Goal: Check status: Check status

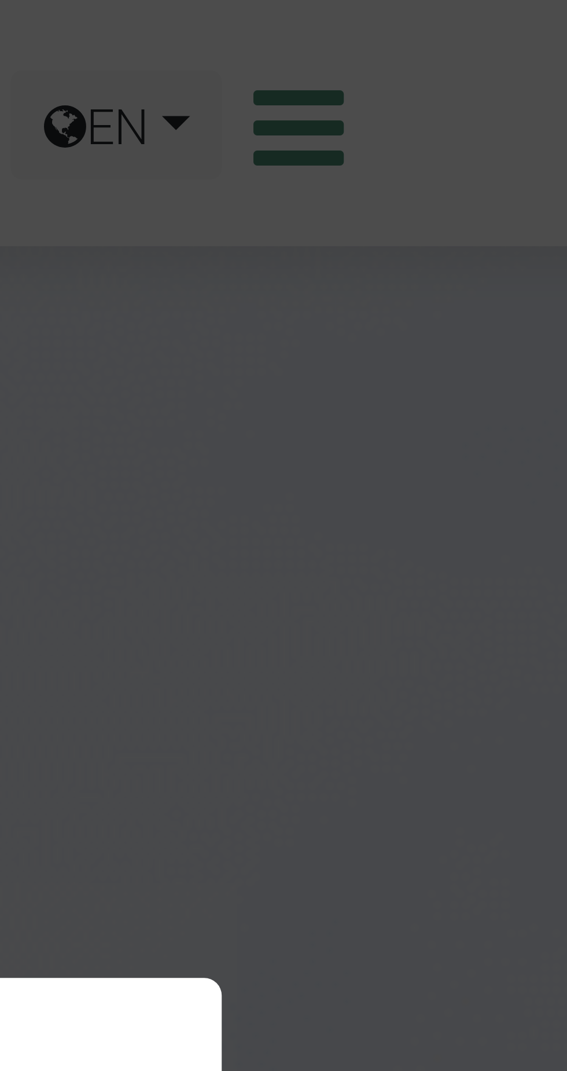
click at [472, 22] on div "Close" at bounding box center [283, 535] width 567 height 1071
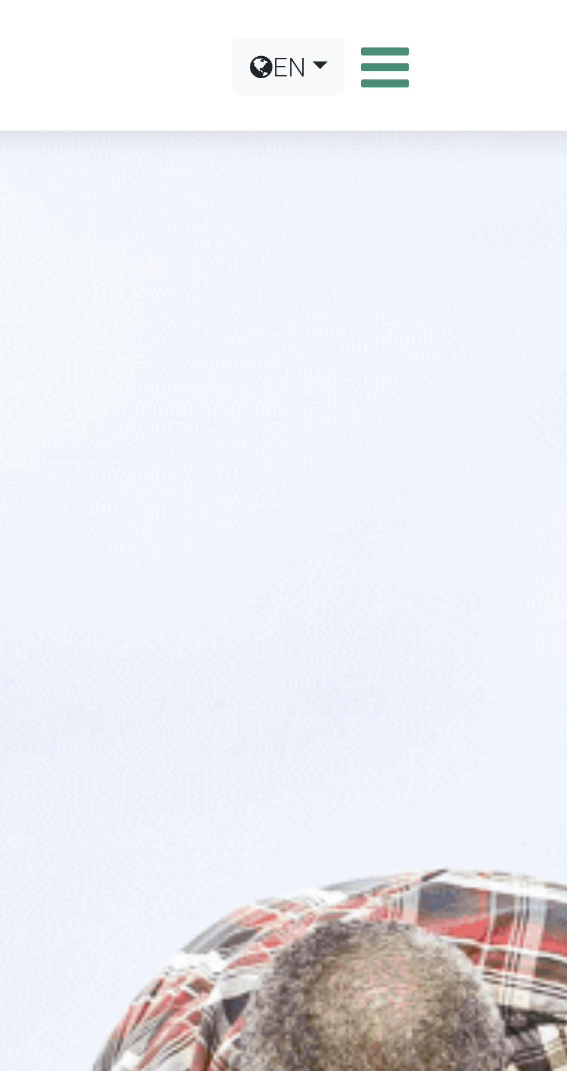
click at [476, 23] on icon at bounding box center [469, 20] width 18 height 17
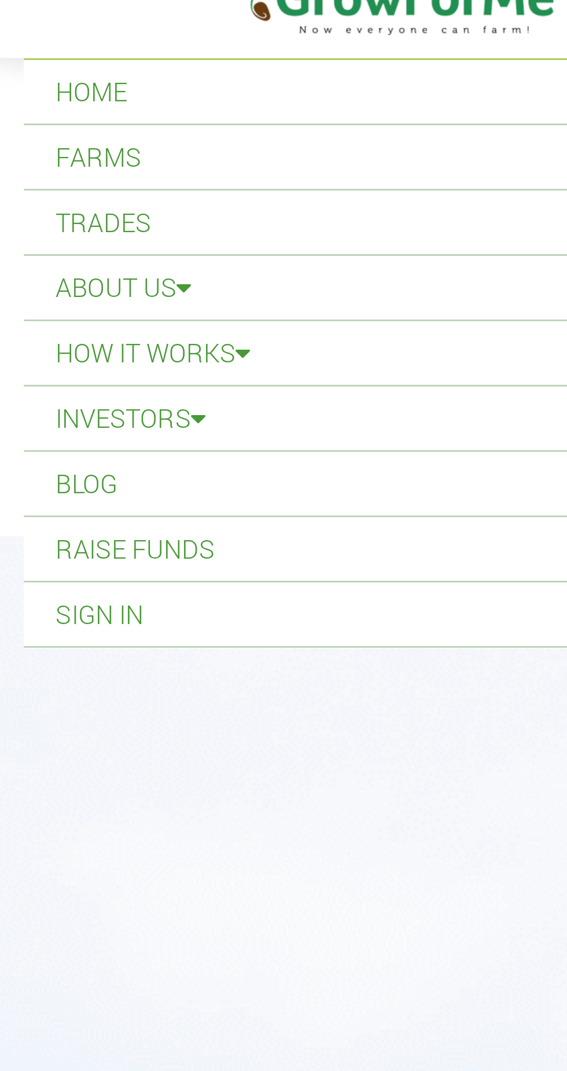
click at [42, 242] on link "Sign In" at bounding box center [284, 242] width 550 height 23
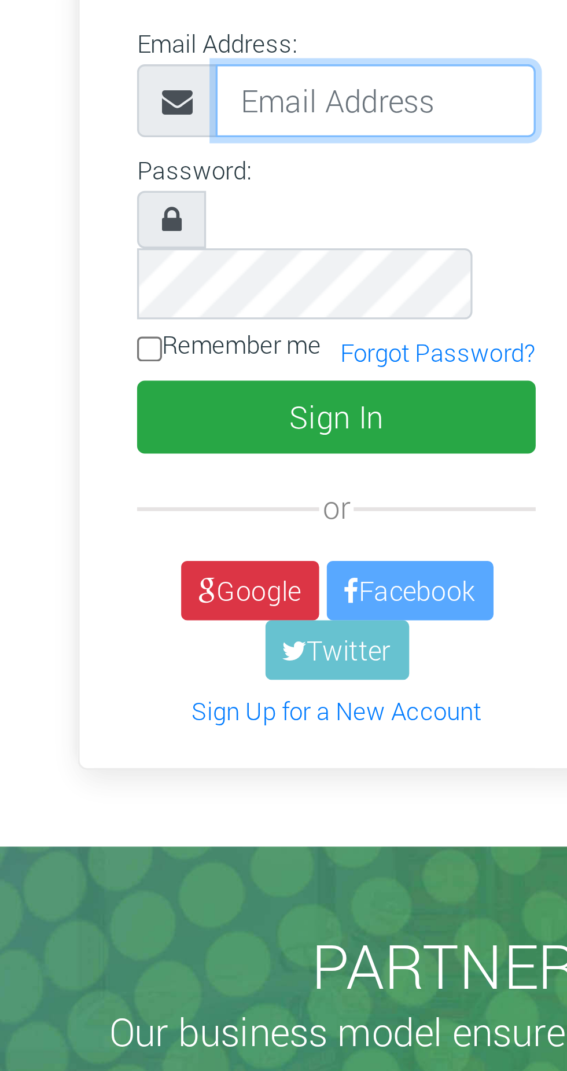
click at [142, 111] on input "email" at bounding box center [174, 109] width 97 height 22
type input "carolcasdavies@gmail.com"
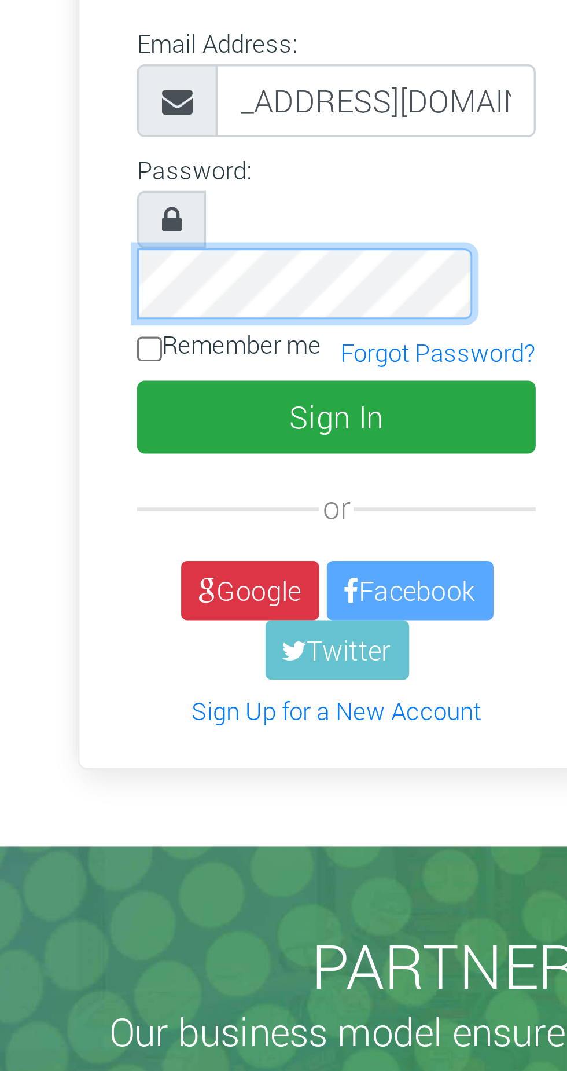
scroll to position [0, 0]
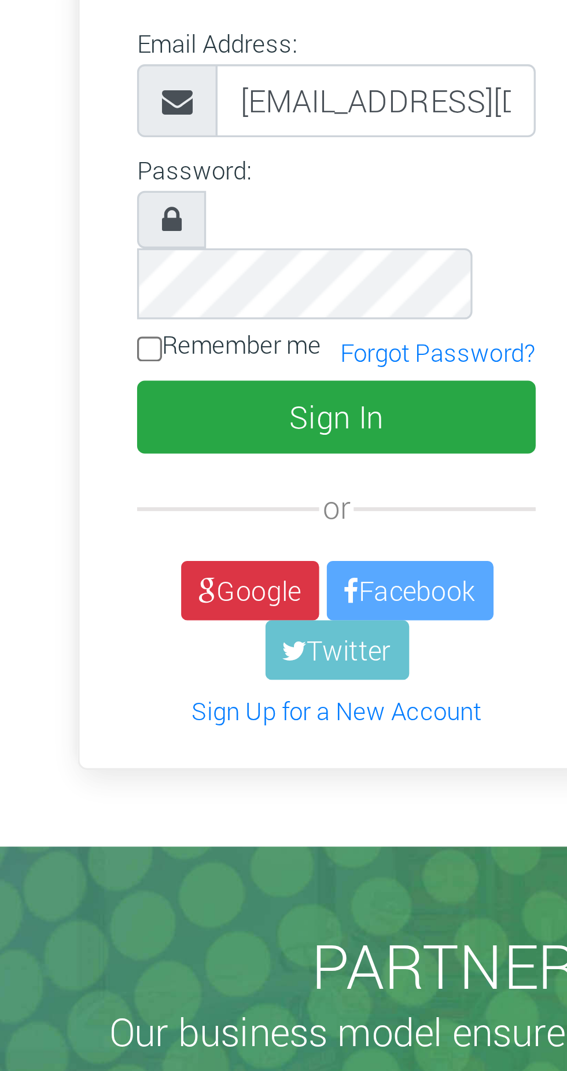
click at [108, 181] on input "Remember me" at bounding box center [106, 185] width 8 height 8
checkbox input "true"
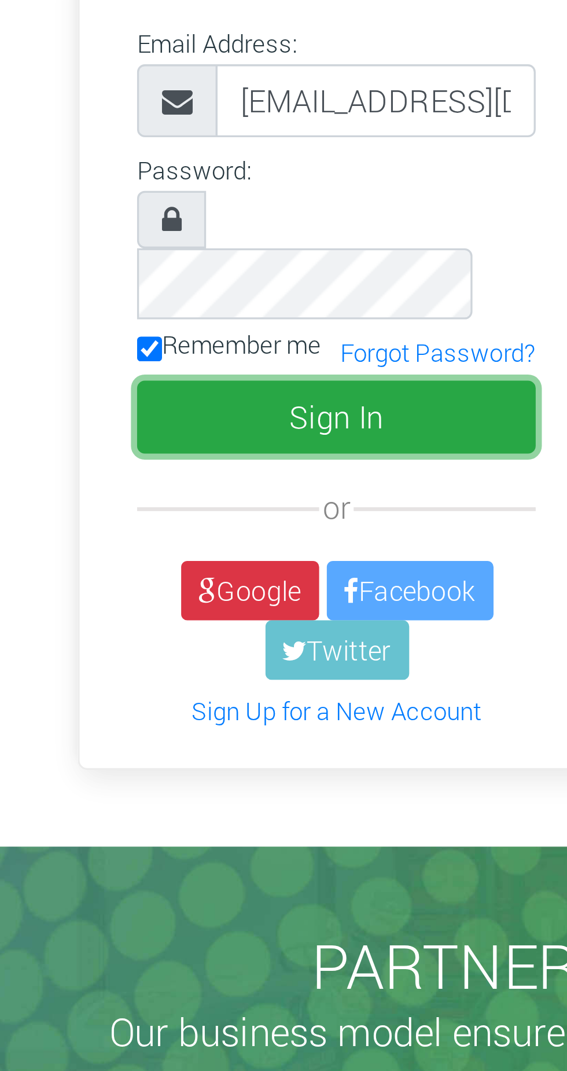
click at [188, 194] on button "Sign In" at bounding box center [162, 205] width 120 height 22
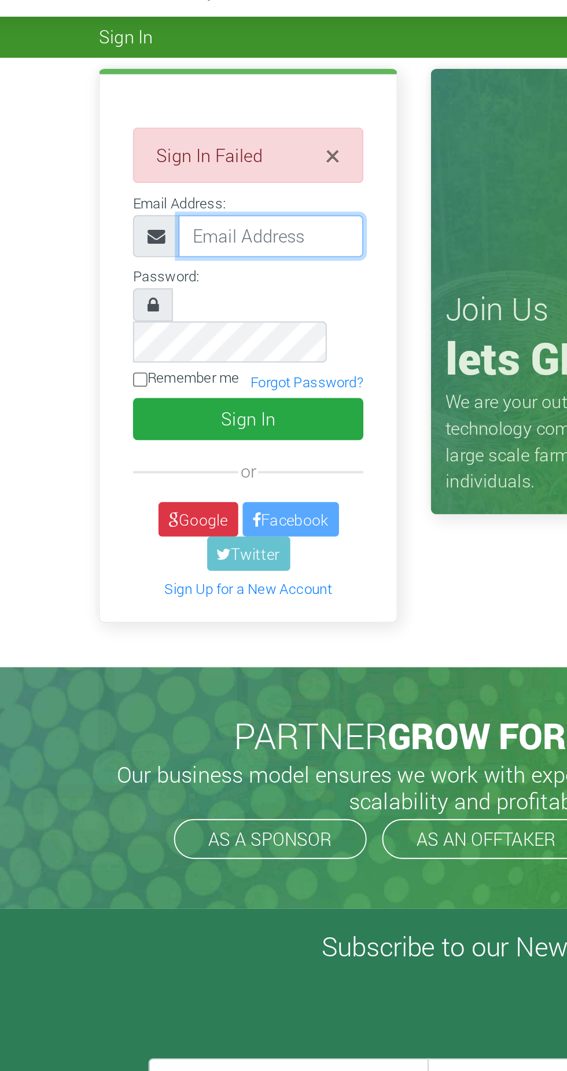
click at [144, 156] on input "email" at bounding box center [174, 155] width 97 height 22
type input "carolcasdavies@gmail.com"
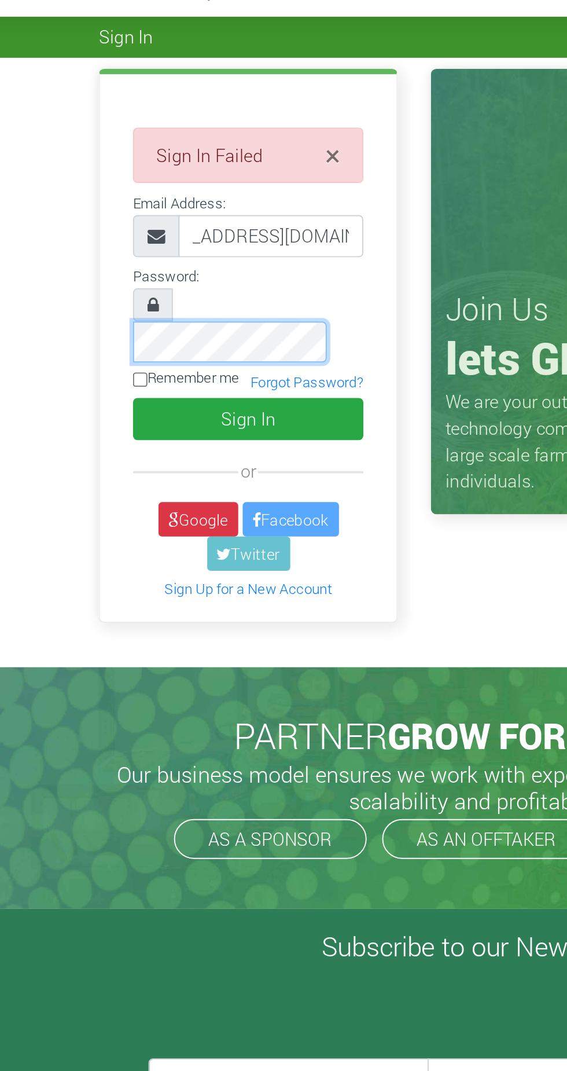
scroll to position [0, 0]
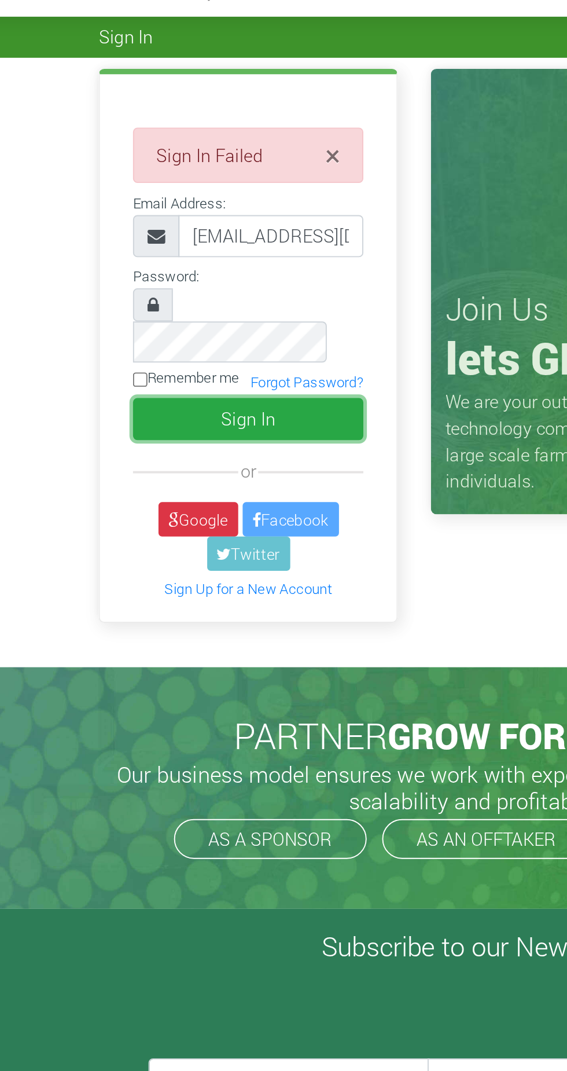
click at [195, 240] on button "Sign In" at bounding box center [162, 251] width 120 height 22
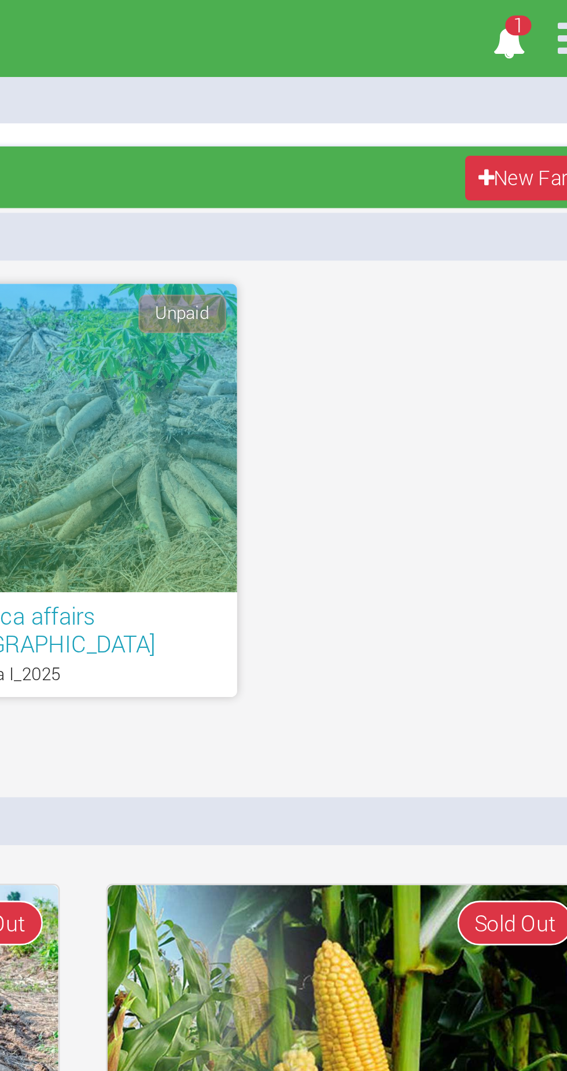
click at [445, 16] on icon "1" at bounding box center [443, 16] width 23 height 26
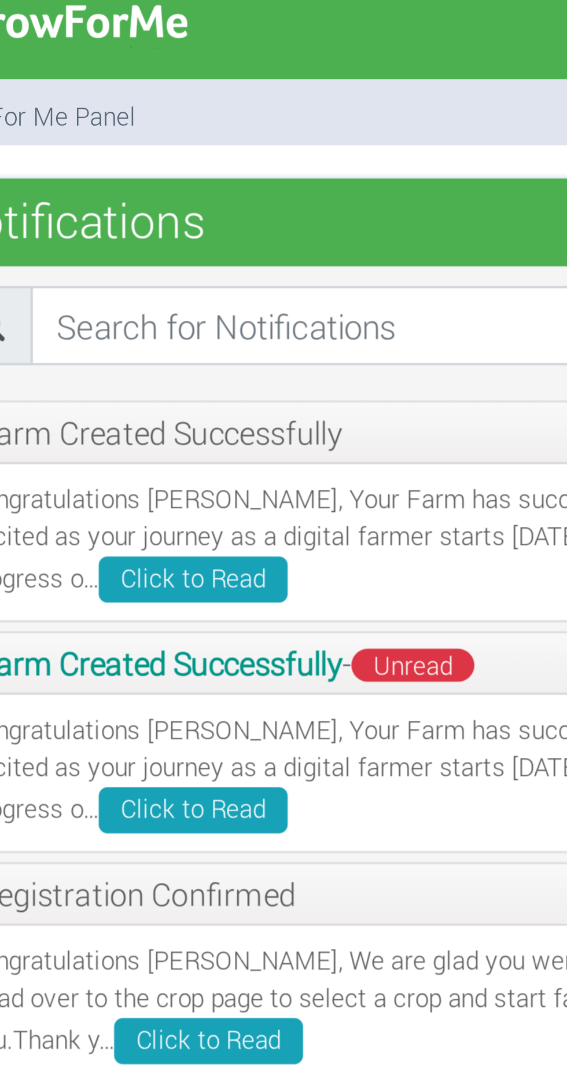
click at [218, 182] on span "Unread" at bounding box center [216, 183] width 32 height 9
click at [214, 184] on span "Unread" at bounding box center [216, 183] width 32 height 9
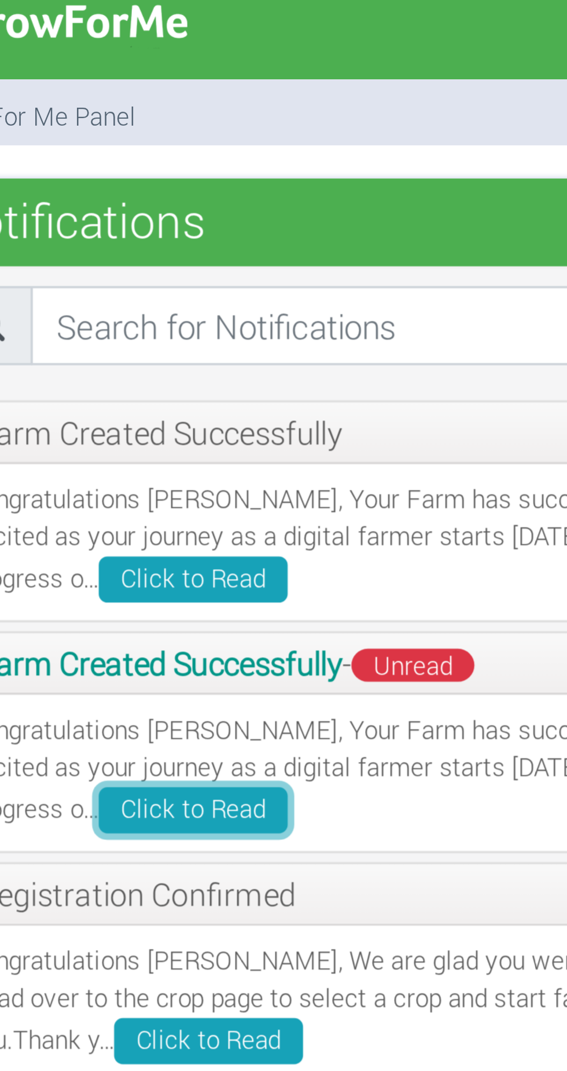
click at [133, 219] on link "Click to Read" at bounding box center [158, 221] width 50 height 12
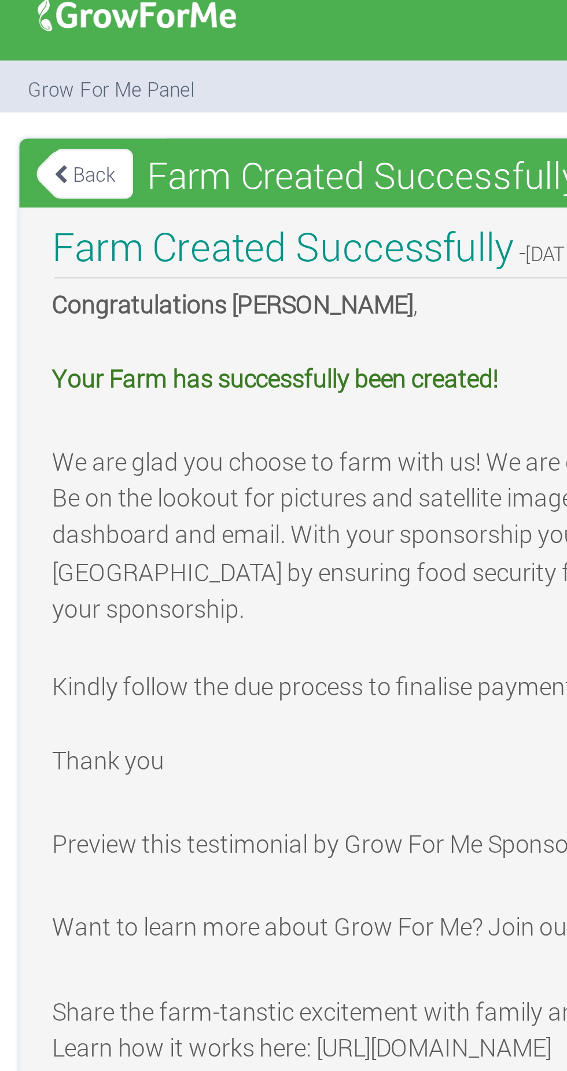
click at [109, 67] on link "Back" at bounding box center [106, 66] width 32 height 19
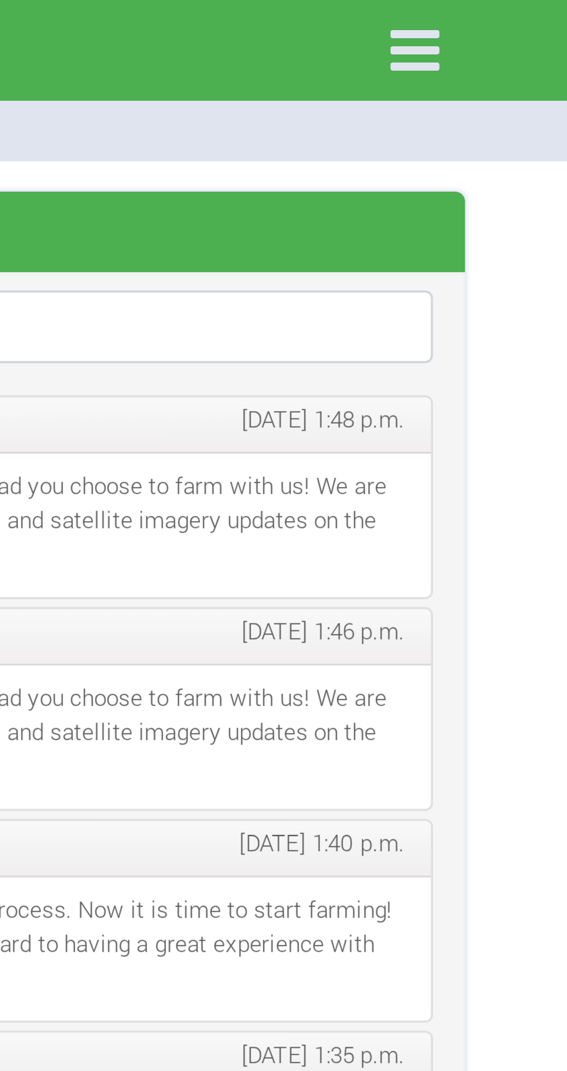
click at [471, 16] on icon at bounding box center [469, 14] width 24 height 24
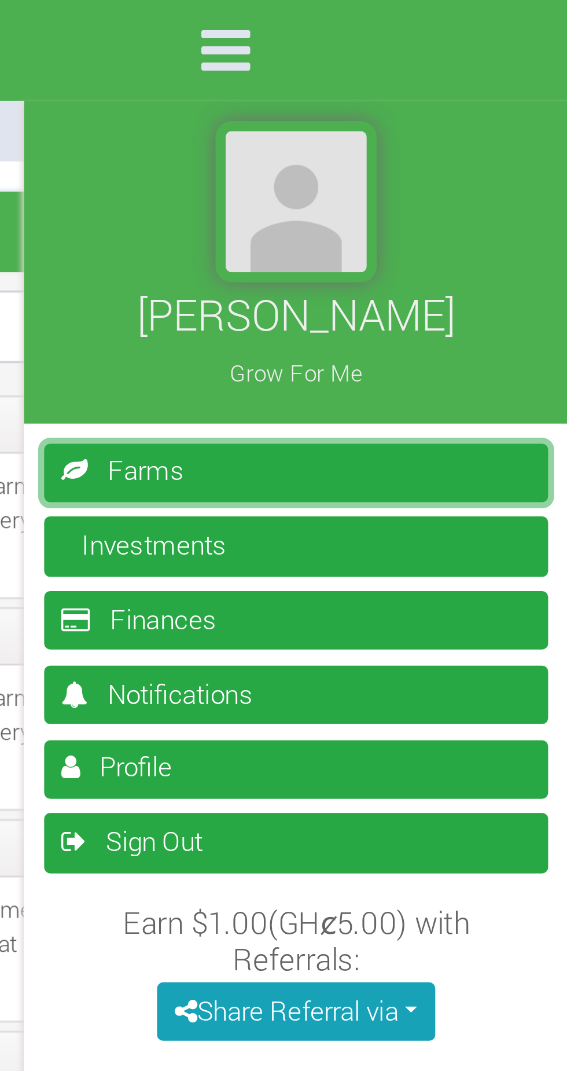
click at [489, 138] on link "Farms" at bounding box center [489, 135] width 145 height 17
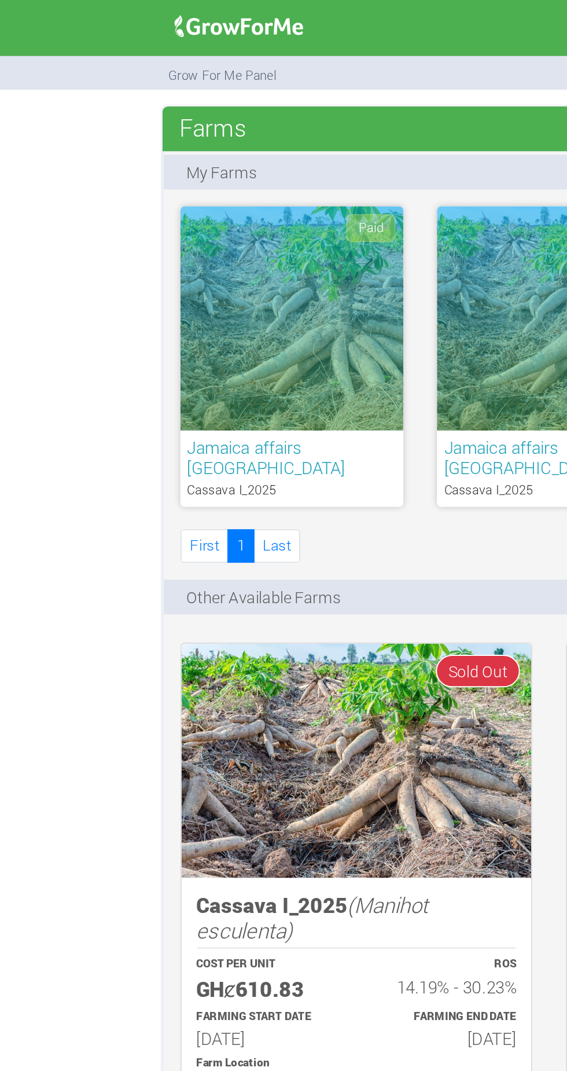
click at [164, 141] on div "Paid" at bounding box center [150, 165] width 115 height 116
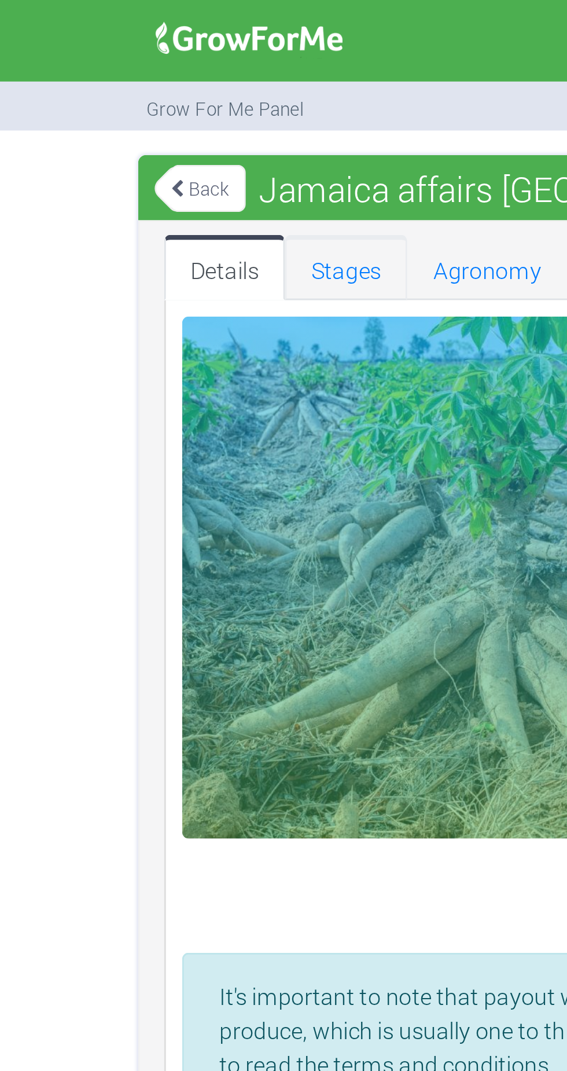
click at [156, 93] on link "Stages" at bounding box center [157, 94] width 43 height 23
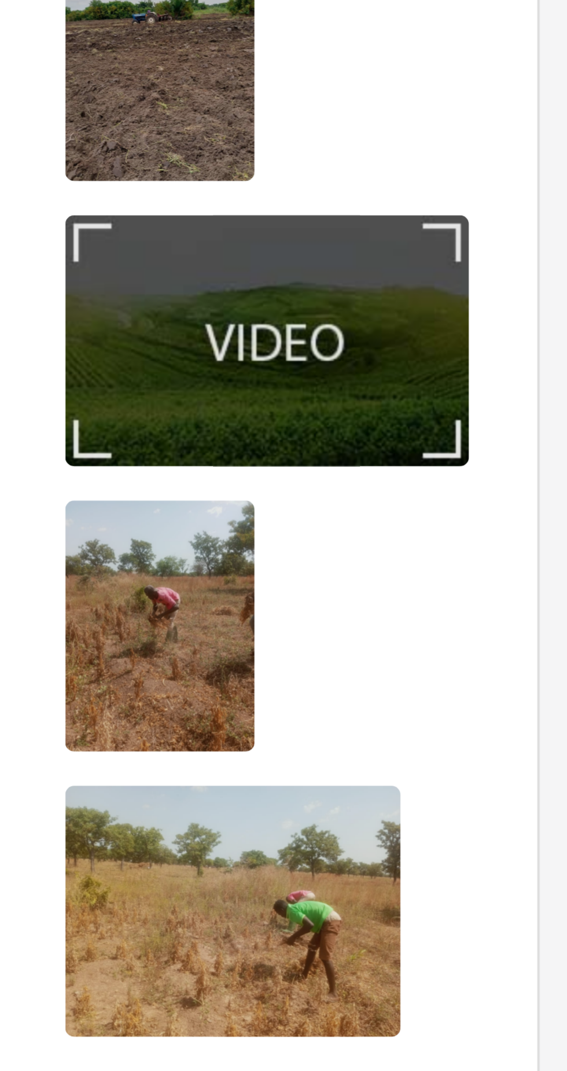
click at [411, 386] on img at bounding box center [402, 381] width 28 height 28
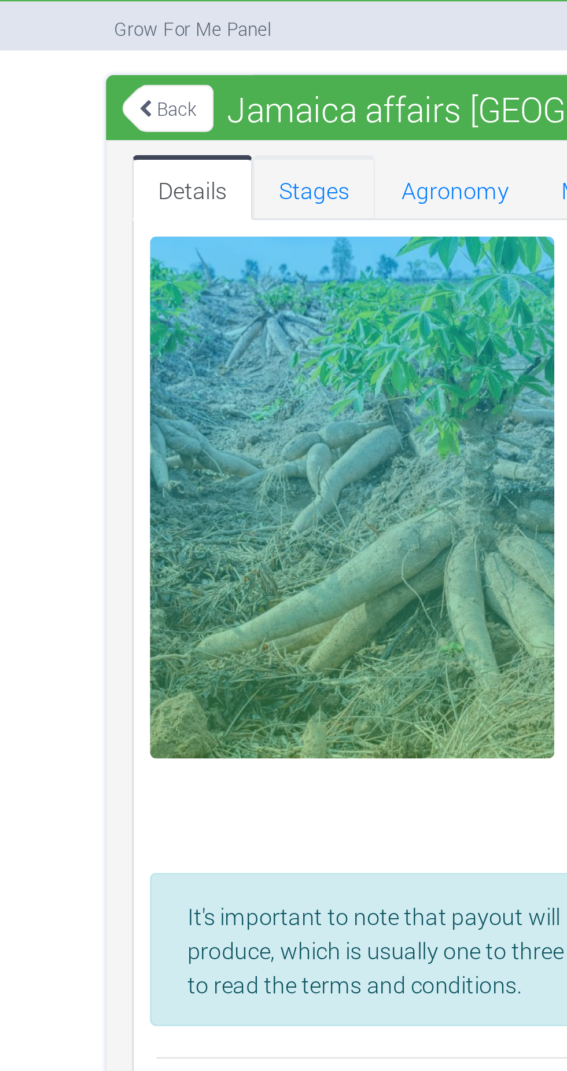
click at [156, 94] on link "Stages" at bounding box center [157, 94] width 43 height 23
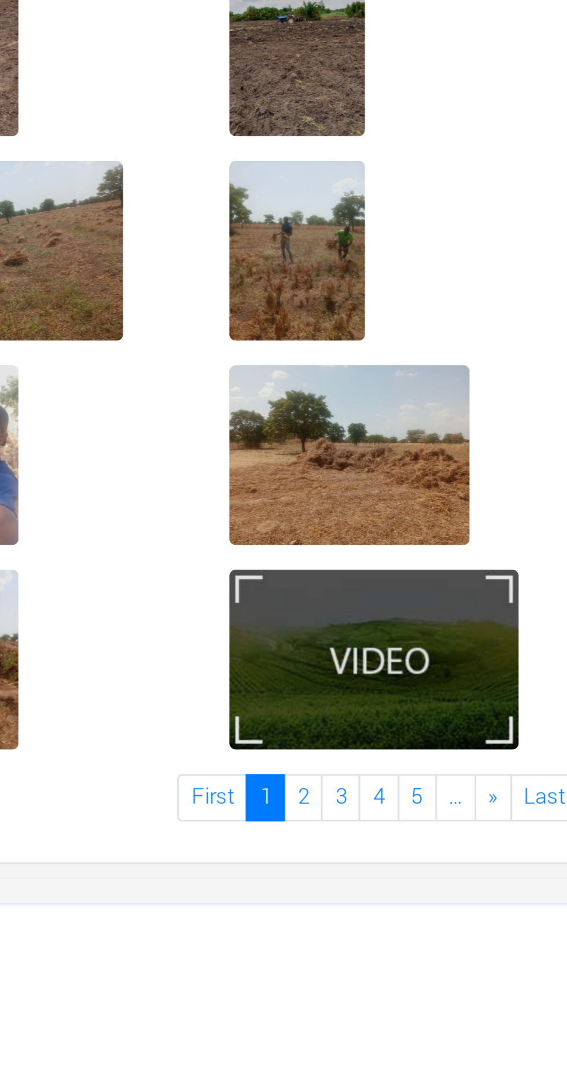
click at [278, 601] on img at bounding box center [279, 598] width 28 height 28
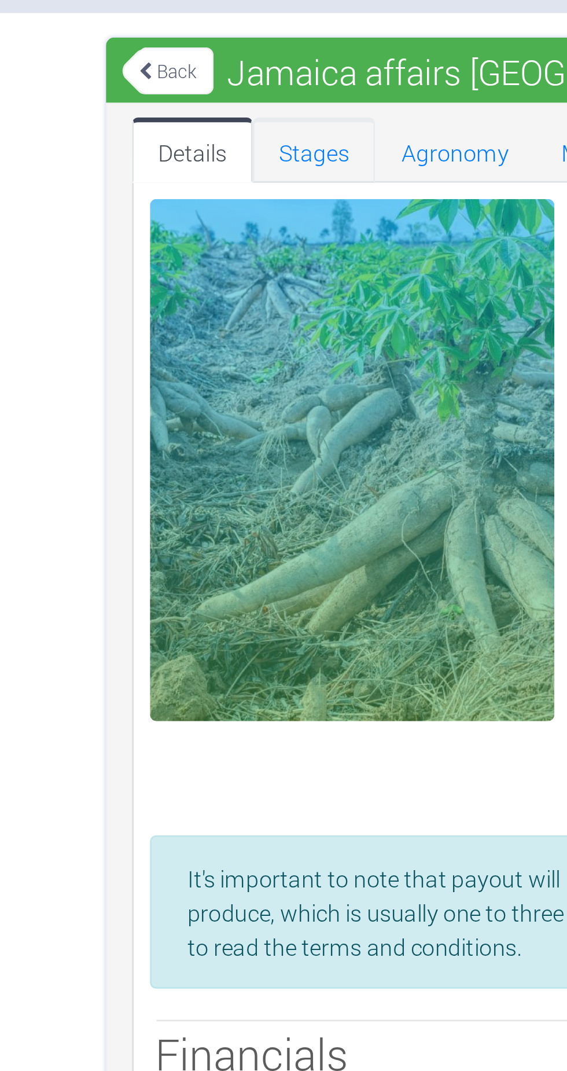
click at [159, 98] on link "Stages" at bounding box center [157, 94] width 43 height 23
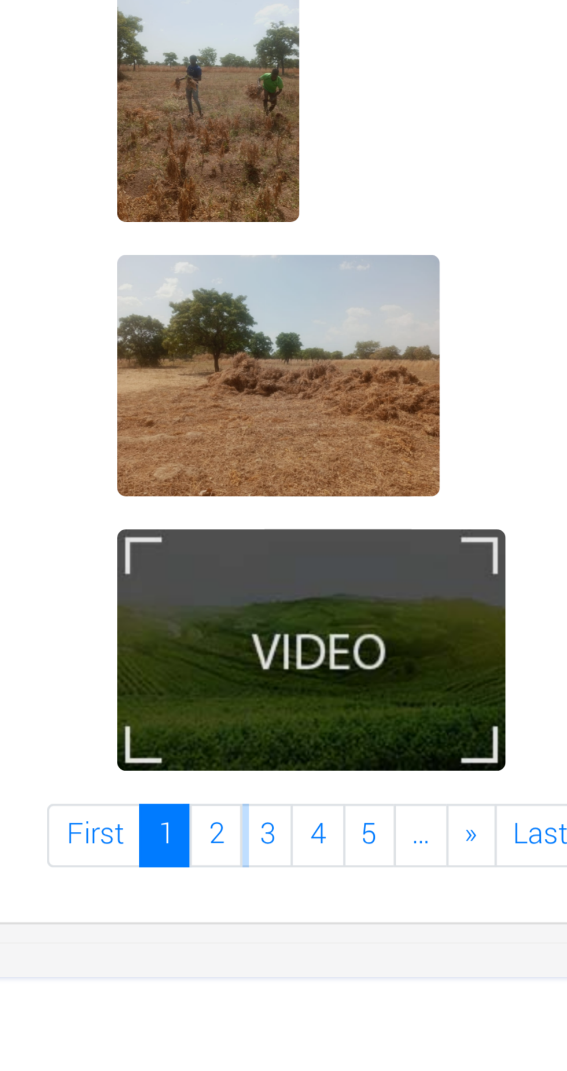
click at [260, 646] on link "2" at bounding box center [257, 650] width 14 height 17
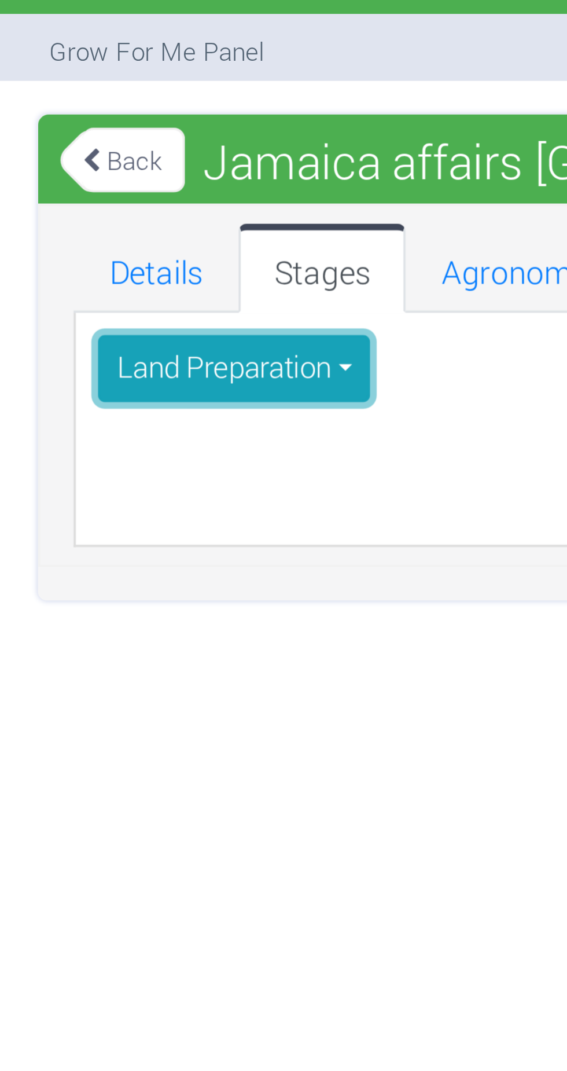
click at [165, 122] on button "Land Preparation" at bounding box center [135, 120] width 71 height 17
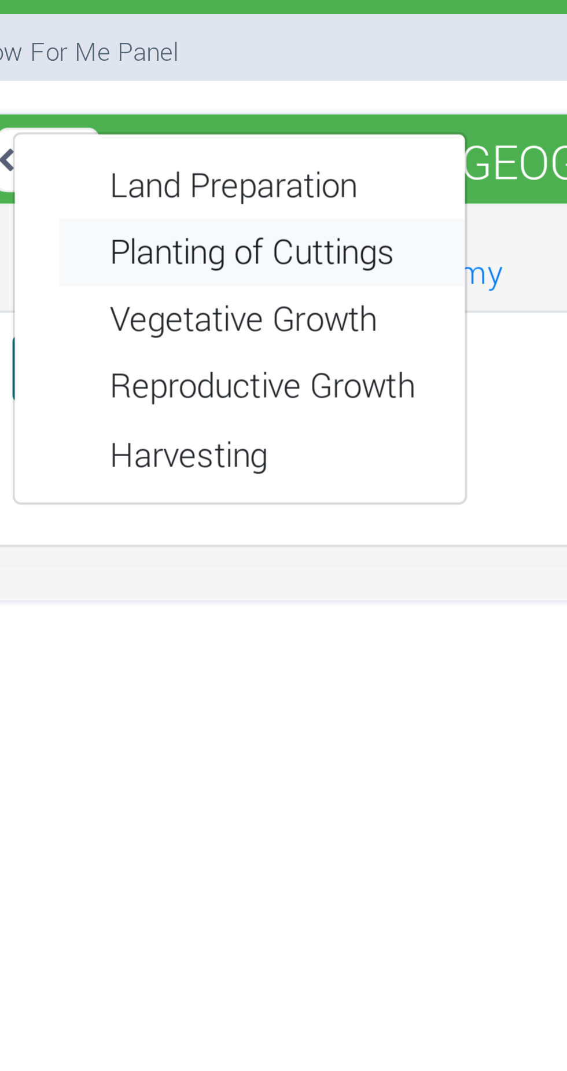
click at [179, 90] on link "Planting of Cuttings" at bounding box center [164, 90] width 105 height 17
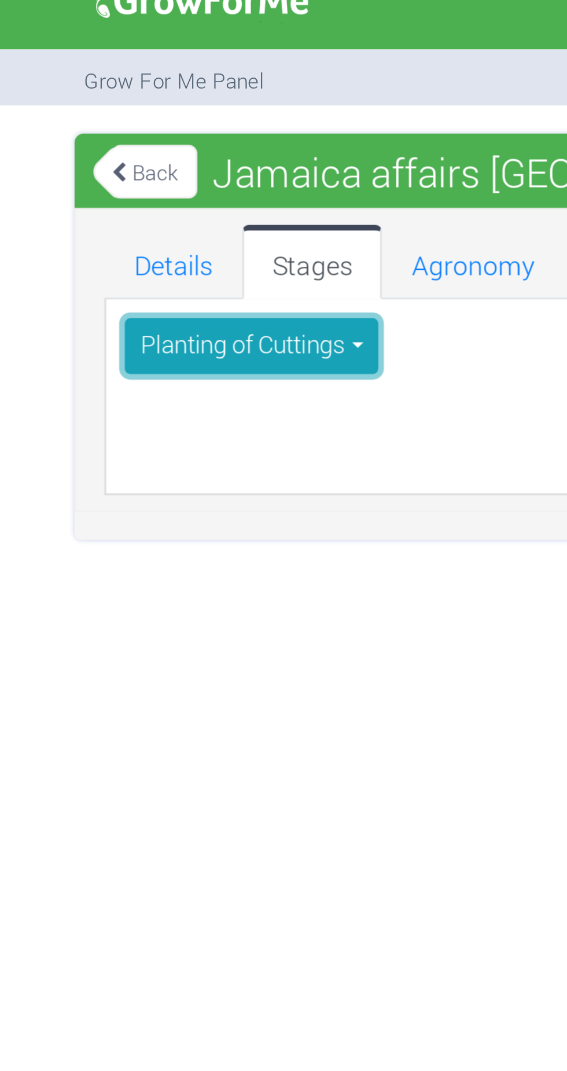
click at [174, 119] on button "Planting of Cuttings" at bounding box center [139, 120] width 79 height 17
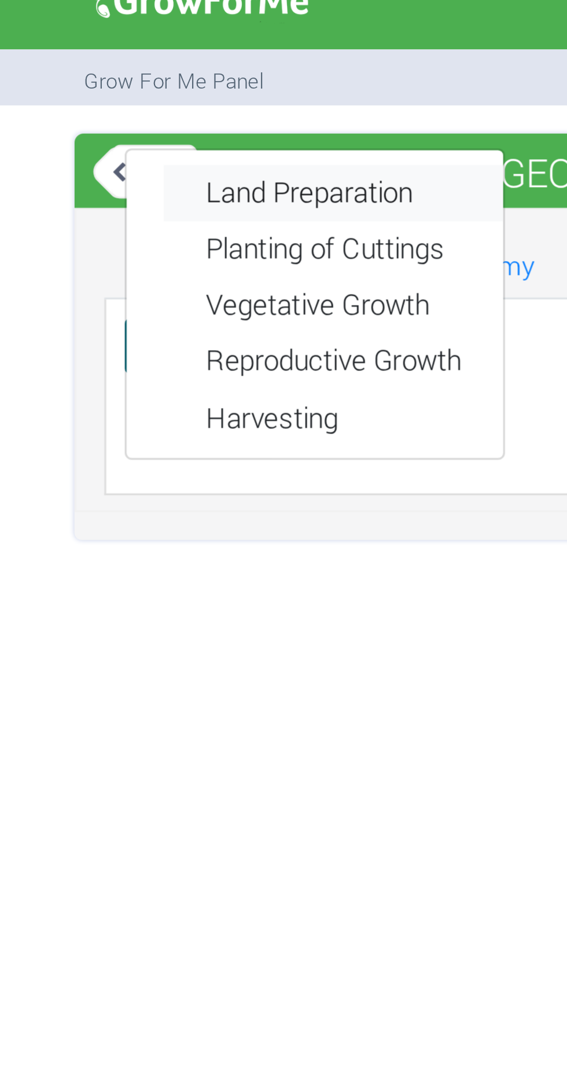
click at [174, 74] on link "Land Preparation" at bounding box center [164, 73] width 105 height 17
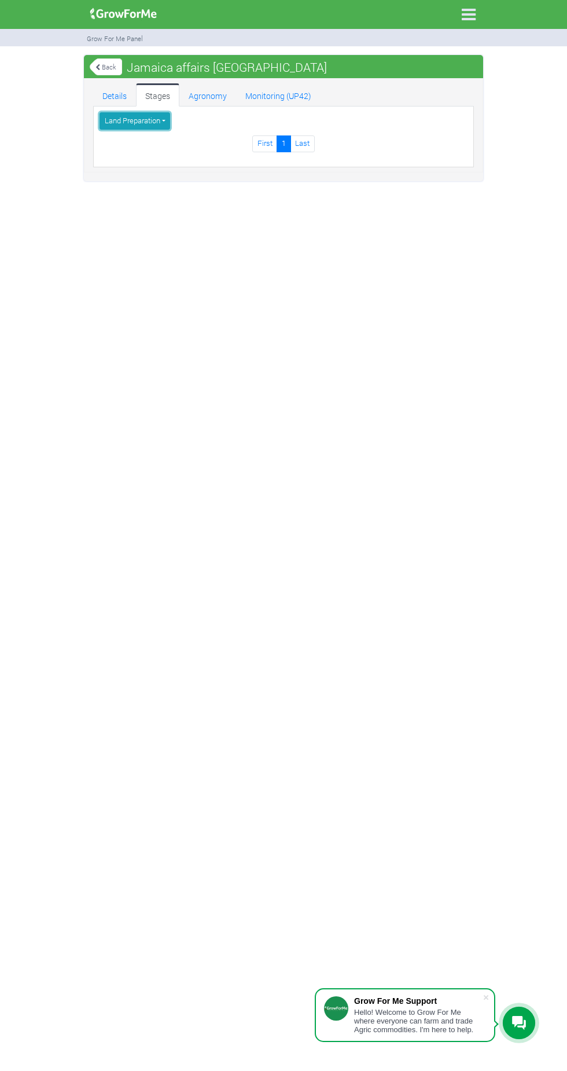
click at [158, 125] on button "Land Preparation" at bounding box center [135, 120] width 71 height 17
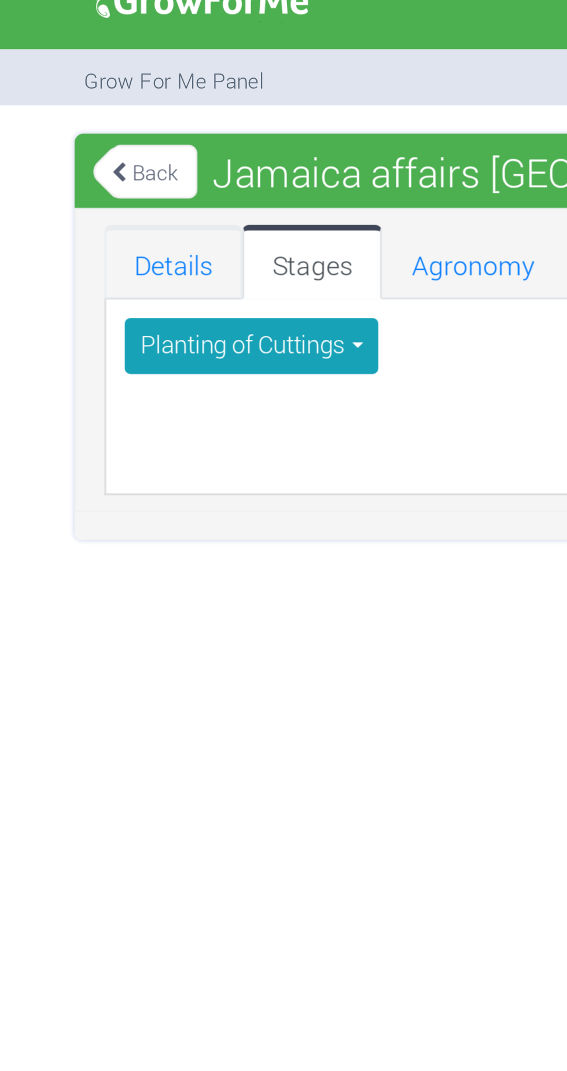
click at [119, 97] on link "Details" at bounding box center [114, 94] width 43 height 23
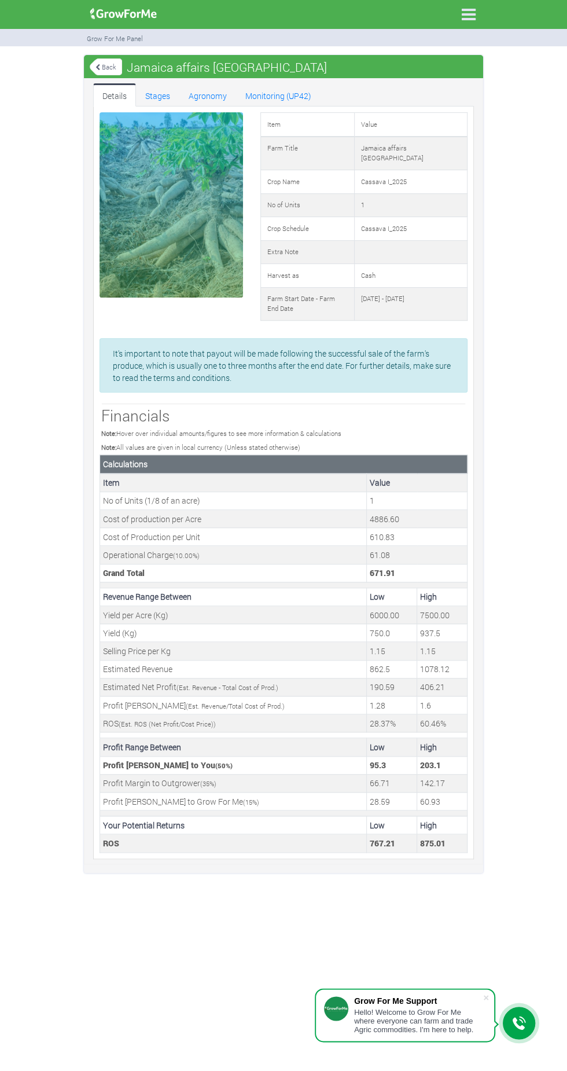
click at [186, 191] on div at bounding box center [172, 204] width 144 height 185
click at [157, 192] on div at bounding box center [172, 204] width 144 height 185
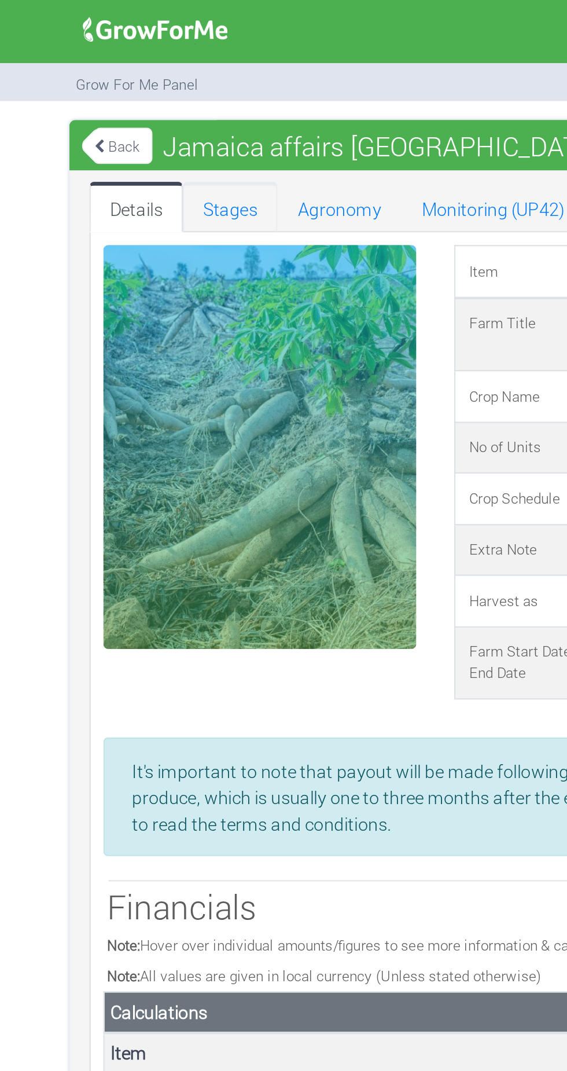
click at [165, 97] on link "Stages" at bounding box center [157, 94] width 43 height 23
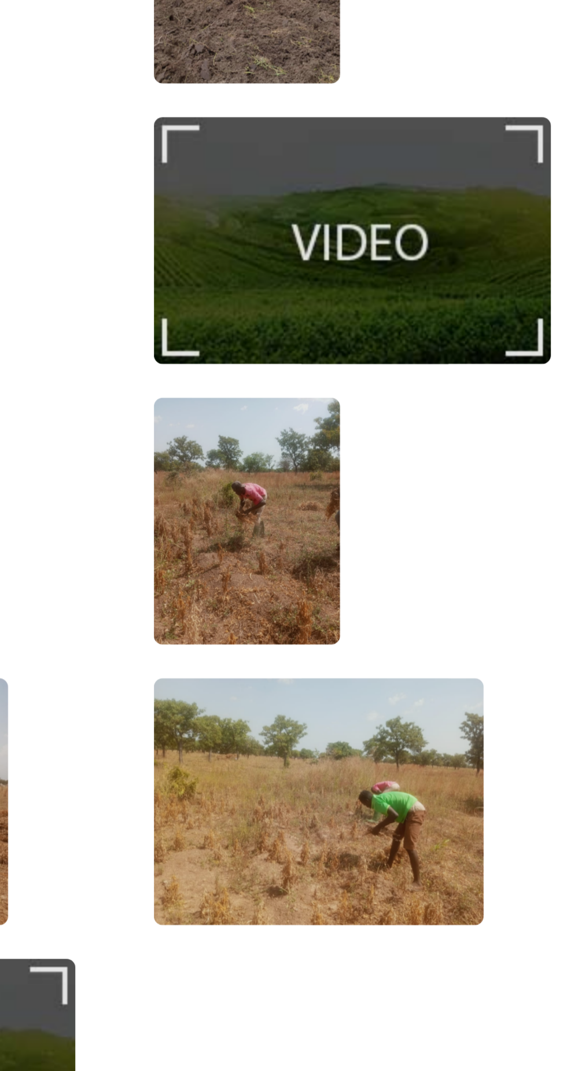
click at [379, 456] on img at bounding box center [378, 457] width 37 height 37
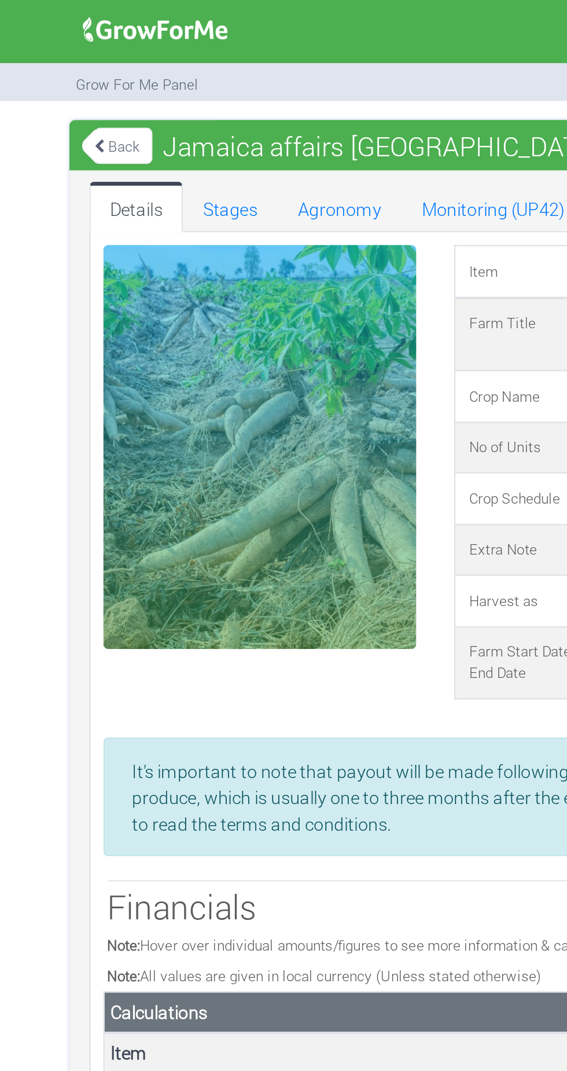
click at [179, 200] on div at bounding box center [172, 204] width 144 height 185
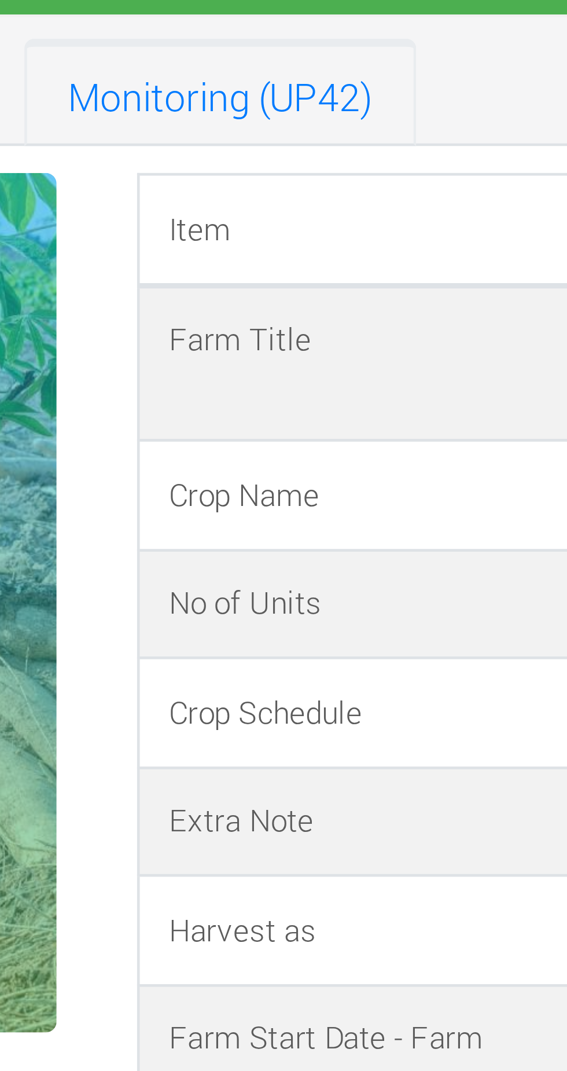
click at [272, 98] on link "Monitoring (UP42)" at bounding box center [278, 94] width 85 height 23
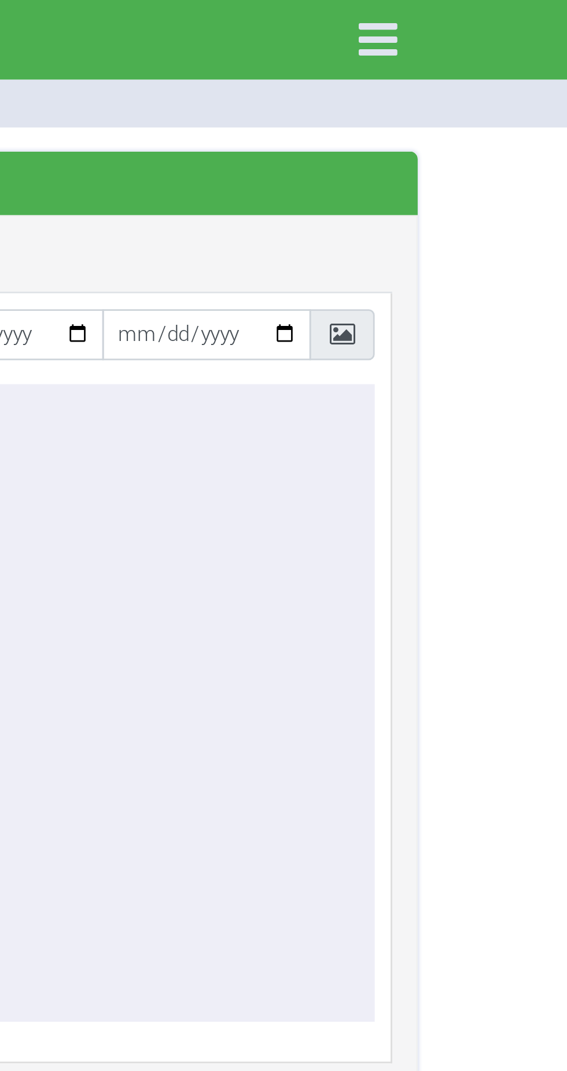
click at [452, 123] on icon at bounding box center [456, 121] width 9 height 9
click at [460, 124] on span at bounding box center [456, 121] width 24 height 18
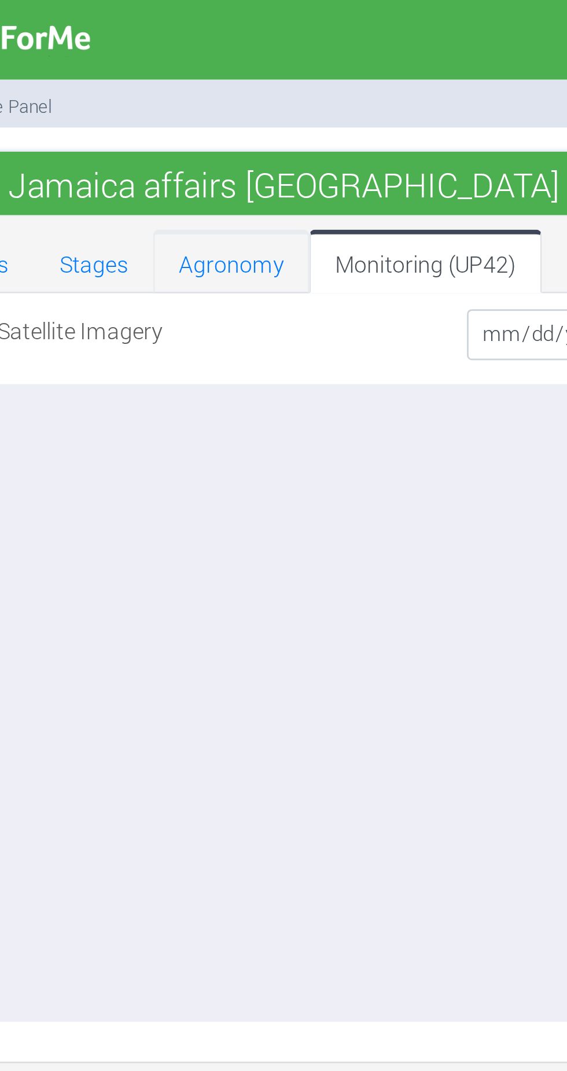
click at [211, 98] on link "Agronomy" at bounding box center [207, 94] width 57 height 23
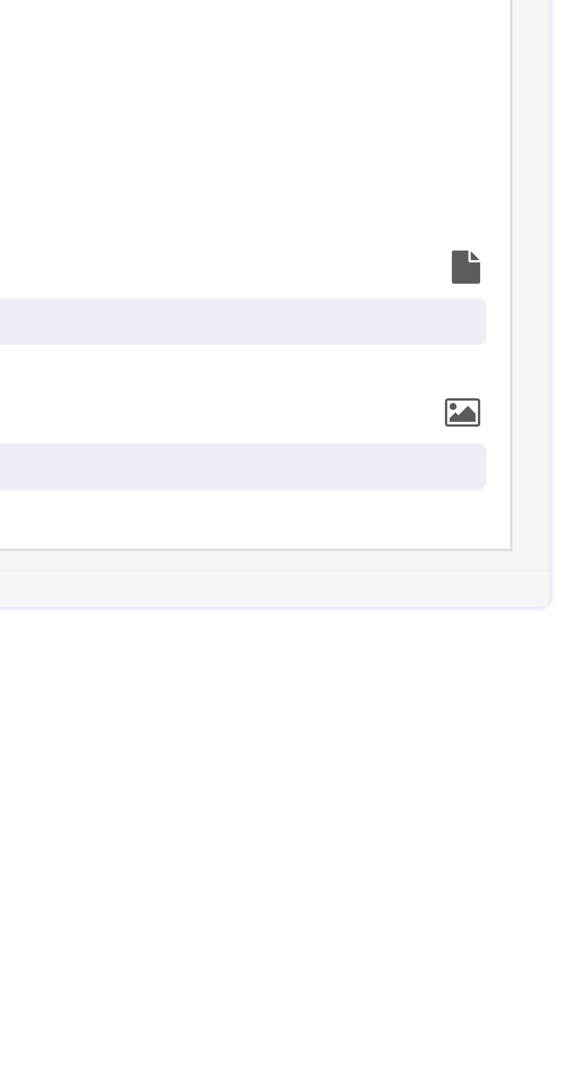
click at [463, 384] on icon at bounding box center [462, 388] width 7 height 8
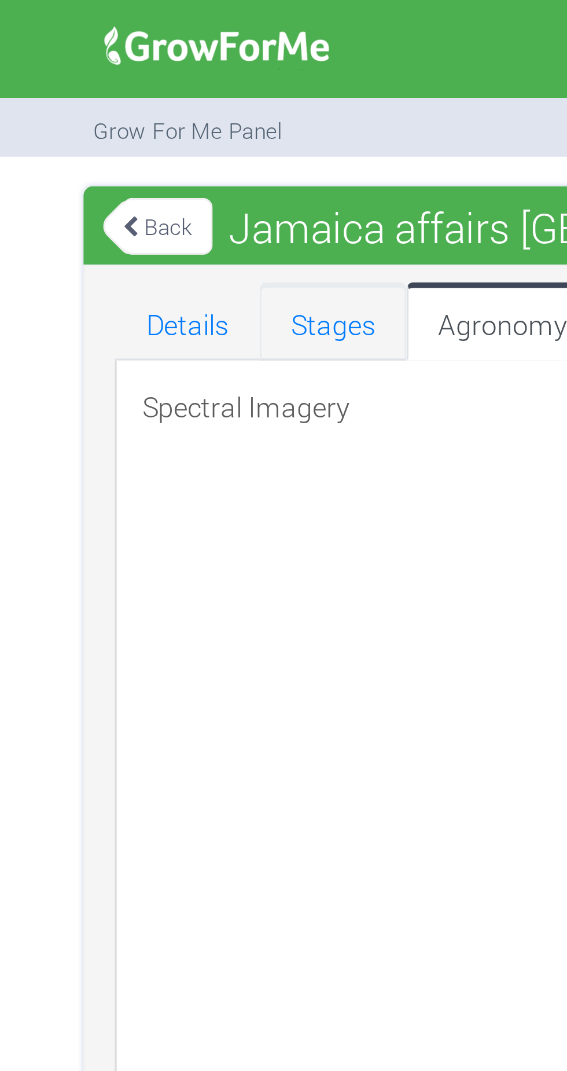
click at [157, 95] on link "Stages" at bounding box center [157, 94] width 43 height 23
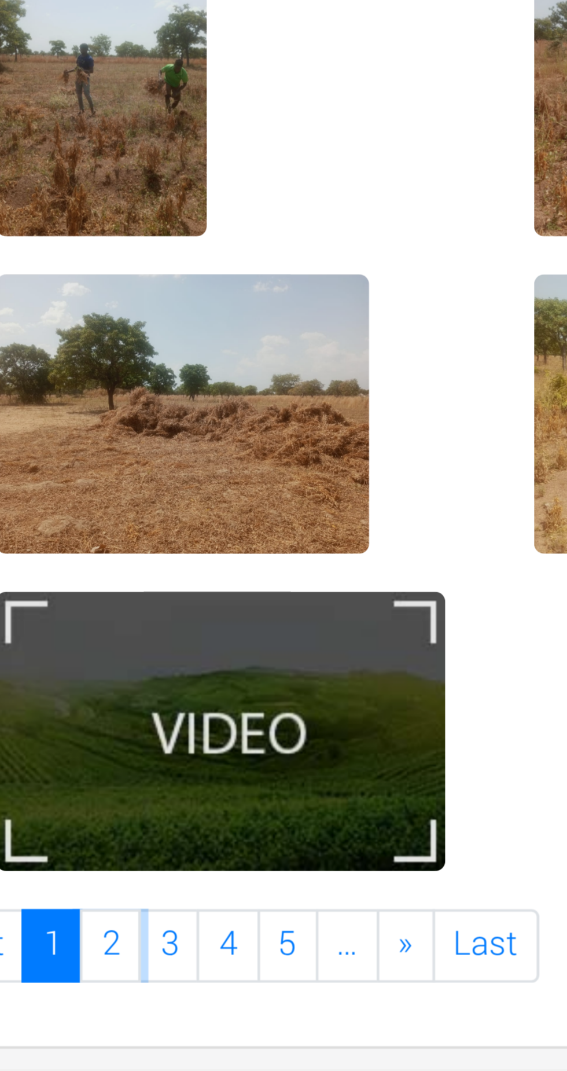
click at [262, 645] on link "2" at bounding box center [257, 650] width 14 height 17
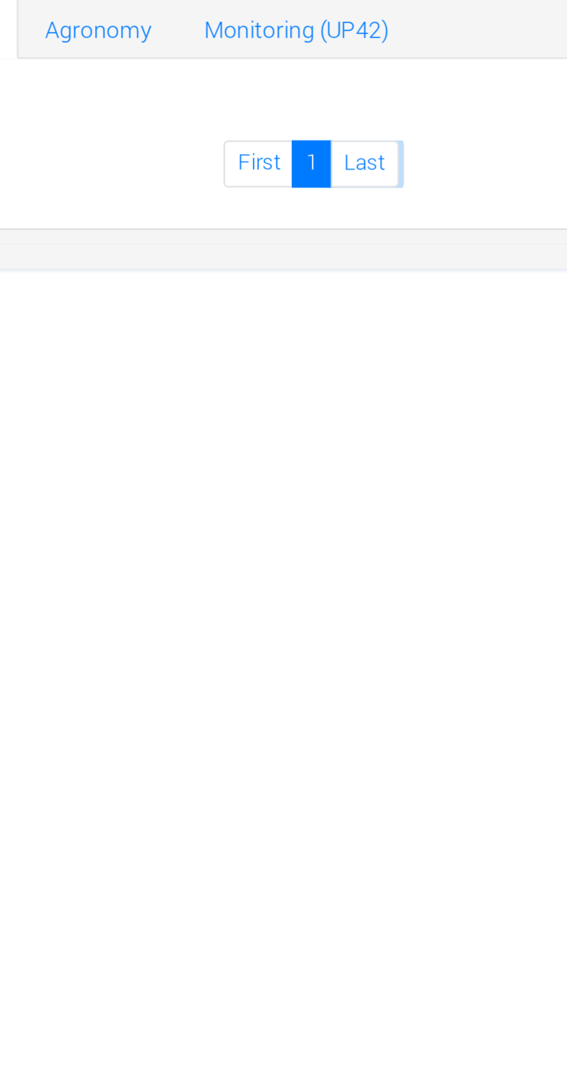
click at [301, 141] on link "Last" at bounding box center [303, 143] width 24 height 17
